Goal: Book appointment/travel/reservation

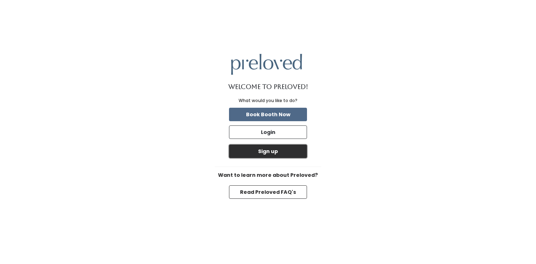
click at [264, 150] on button "Sign up" at bounding box center [268, 151] width 78 height 13
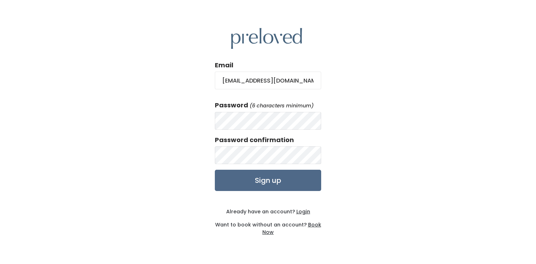
type input "[EMAIL_ADDRESS][DOMAIN_NAME]"
click at [267, 180] on input "Sign up" at bounding box center [268, 180] width 106 height 21
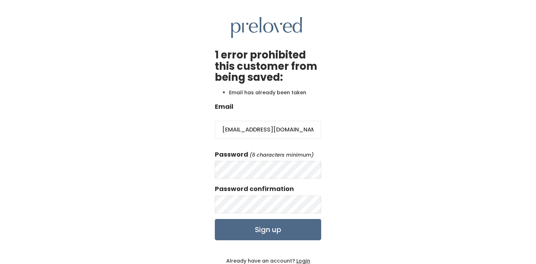
click at [355, 151] on div "1 error prohibited this customer from being saved: Email has already been taken…" at bounding box center [268, 151] width 536 height 302
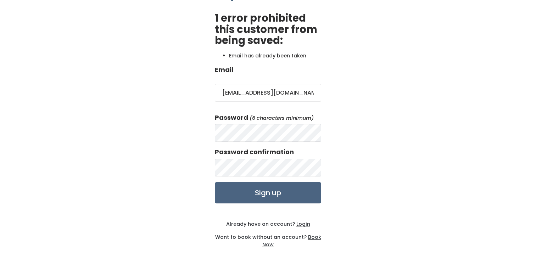
scroll to position [38, 0]
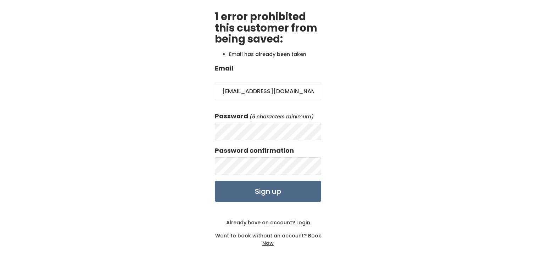
click at [302, 225] on u "Login" at bounding box center [303, 222] width 14 height 7
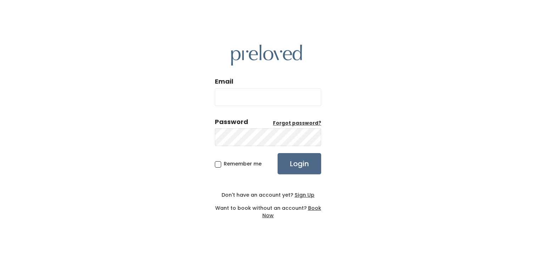
click at [290, 97] on input "Email" at bounding box center [268, 97] width 106 height 18
type input "[EMAIL_ADDRESS][DOMAIN_NAME]"
click at [298, 124] on u "Forgot password?" at bounding box center [297, 123] width 48 height 7
click at [277, 153] on input "Login" at bounding box center [299, 163] width 44 height 21
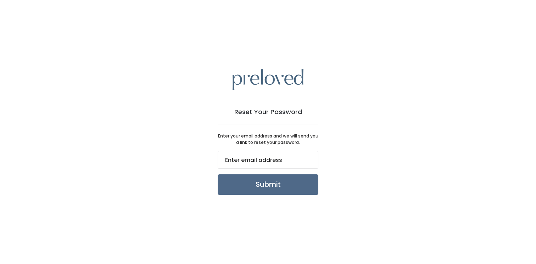
click at [280, 162] on input "email" at bounding box center [268, 160] width 101 height 18
click at [241, 180] on input "Submit" at bounding box center [268, 184] width 101 height 21
click at [262, 163] on input "email" at bounding box center [268, 160] width 101 height 18
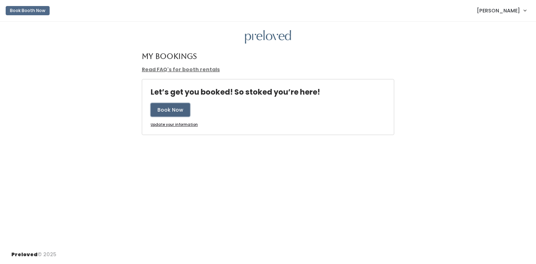
click at [174, 112] on button "Book Now" at bounding box center [170, 109] width 39 height 13
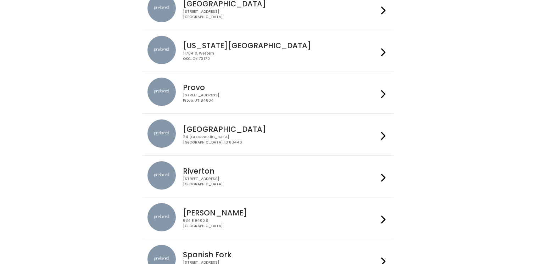
scroll to position [197, 0]
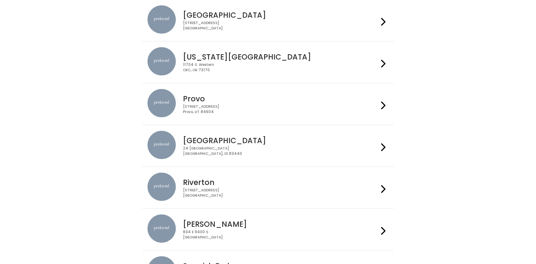
click at [385, 106] on icon at bounding box center [383, 105] width 5 height 10
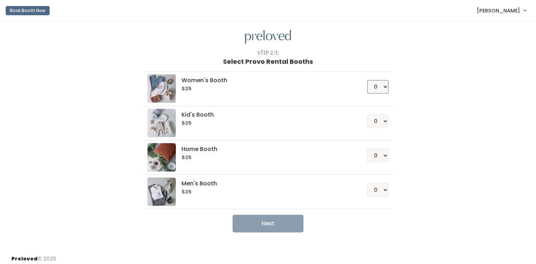
click at [384, 90] on select "0 1 2 3 4" at bounding box center [377, 86] width 21 height 13
click at [387, 89] on select "0 1 2 3 4" at bounding box center [377, 86] width 21 height 13
select select "1"
click at [367, 80] on select "0 1 2 3 4" at bounding box center [377, 86] width 21 height 13
click at [275, 224] on button "Next" at bounding box center [267, 224] width 71 height 18
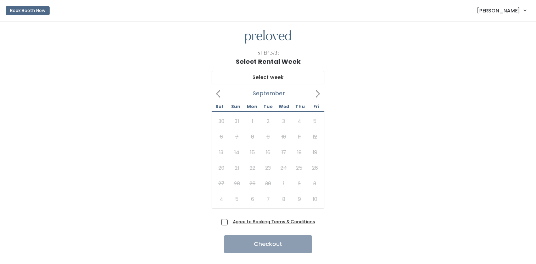
click at [315, 91] on icon at bounding box center [318, 94] width 8 height 8
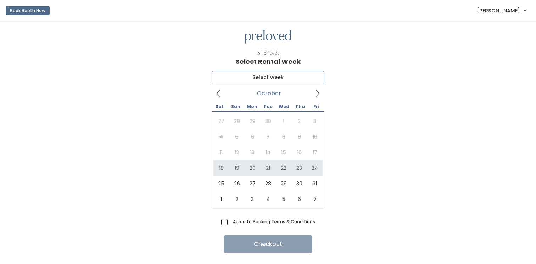
type input "[DATE] to [DATE]"
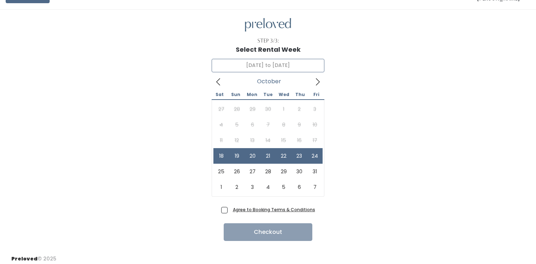
scroll to position [12, 0]
click at [317, 78] on icon at bounding box center [318, 82] width 8 height 8
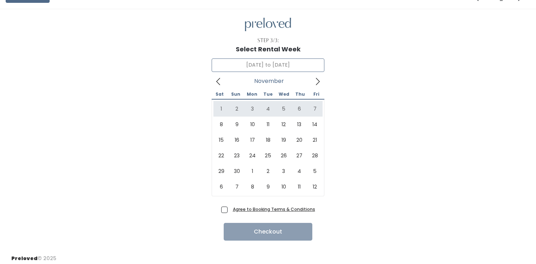
click at [220, 83] on icon at bounding box center [218, 82] width 8 height 8
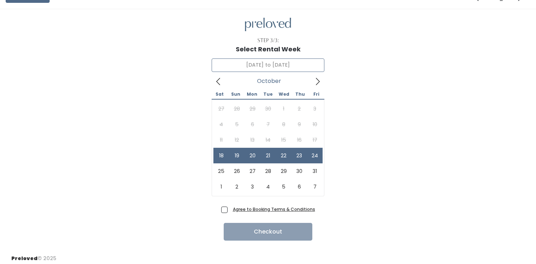
click at [319, 84] on icon at bounding box center [318, 82] width 8 height 8
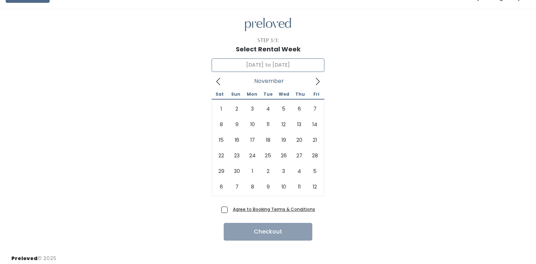
click at [319, 84] on icon at bounding box center [318, 82] width 8 height 8
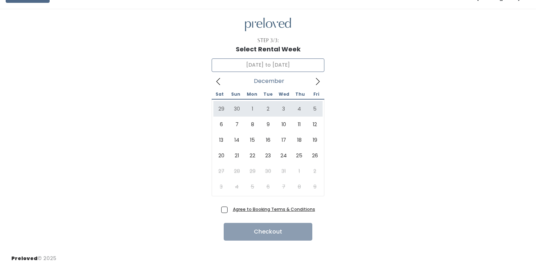
click at [219, 84] on icon at bounding box center [218, 82] width 8 height 8
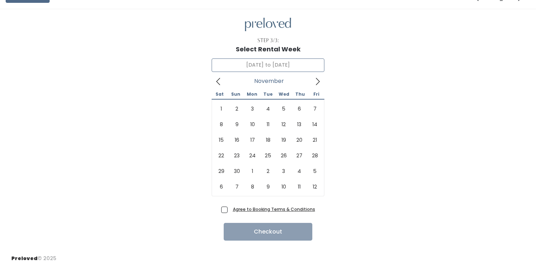
click at [219, 84] on icon at bounding box center [218, 82] width 8 height 8
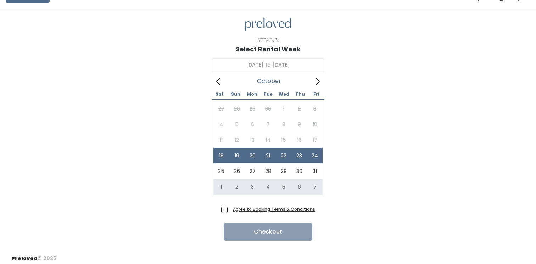
click at [256, 209] on u "Agree to Booking Terms & Conditions" at bounding box center [274, 209] width 82 height 6
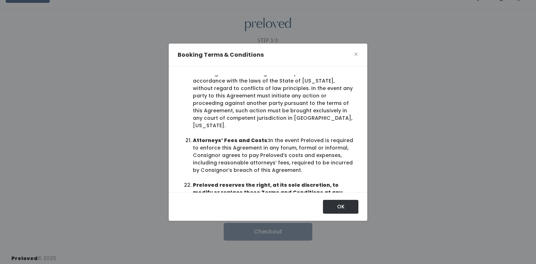
scroll to position [1547, 0]
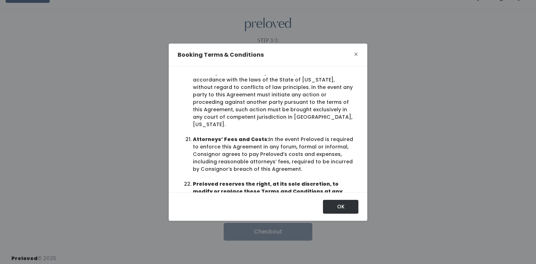
click at [356, 56] on span "×" at bounding box center [356, 54] width 5 height 11
